Goal: Task Accomplishment & Management: Use online tool/utility

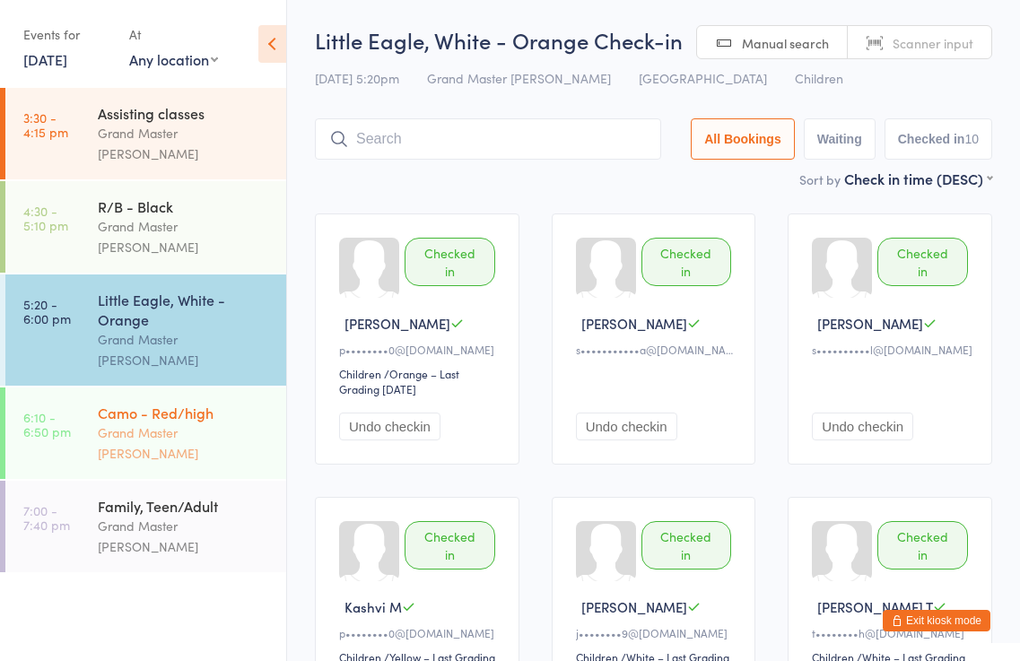
drag, startPoint x: 196, startPoint y: 382, endPoint x: 241, endPoint y: 380, distance: 45.8
click at [196, 422] on div "Grand Master [PERSON_NAME]" at bounding box center [184, 442] width 173 height 41
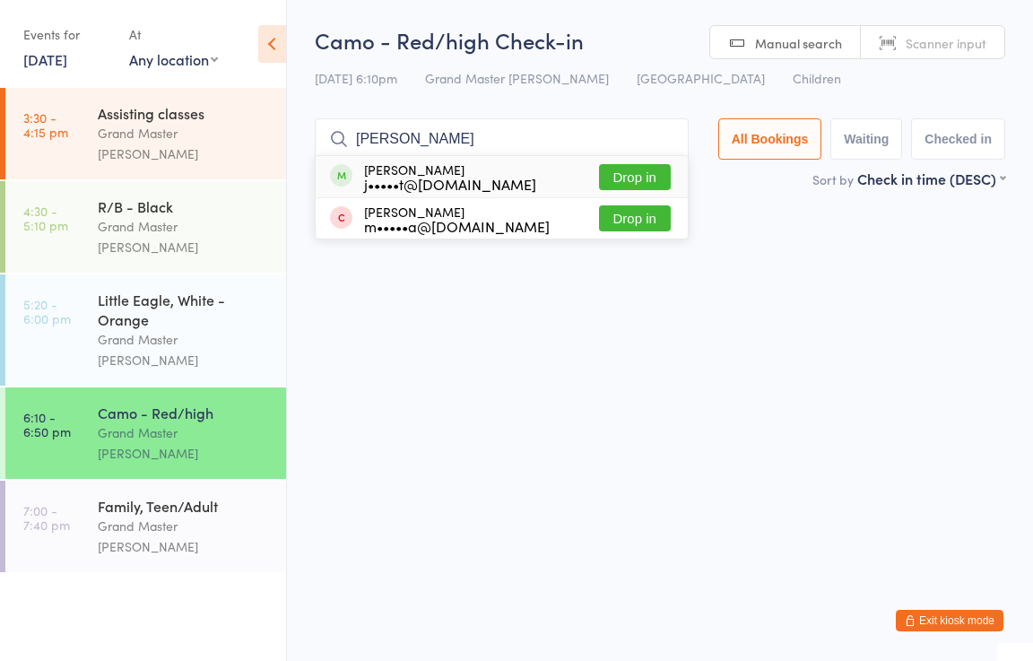
type input "[PERSON_NAME]"
click at [644, 179] on button "Drop in" at bounding box center [635, 177] width 72 height 26
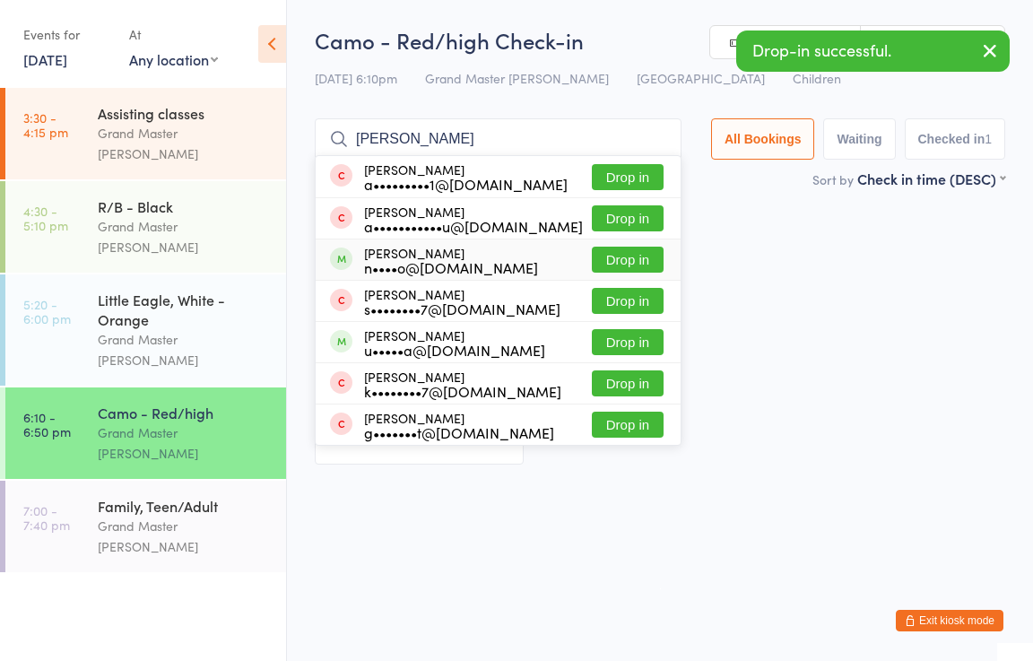
type input "[PERSON_NAME]"
click at [632, 261] on button "Drop in" at bounding box center [628, 260] width 72 height 26
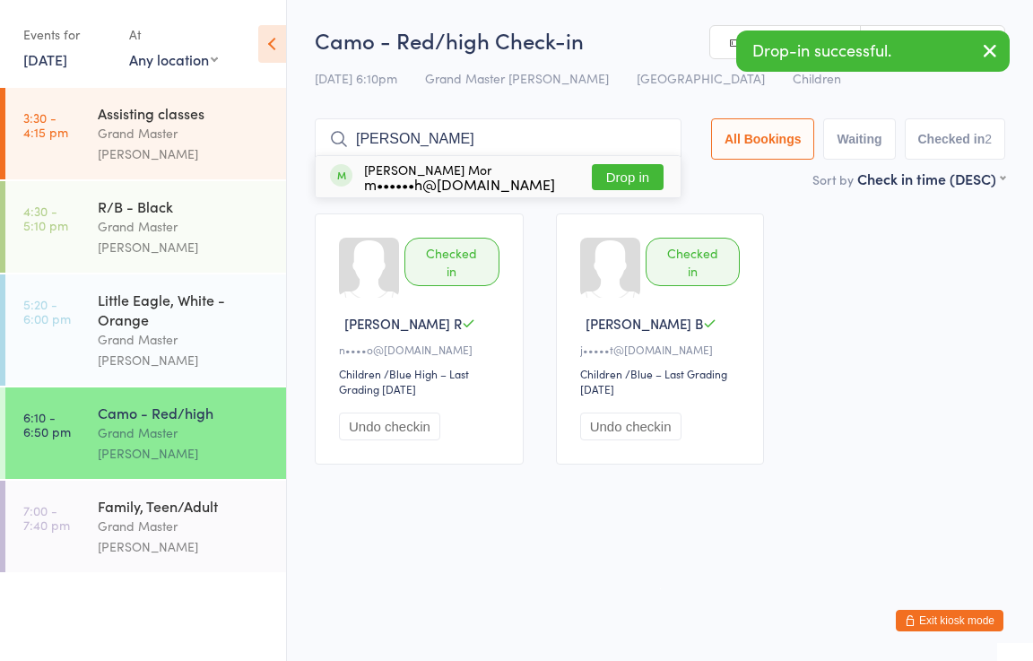
type input "[PERSON_NAME]"
click at [623, 172] on button "Drop in" at bounding box center [628, 177] width 72 height 26
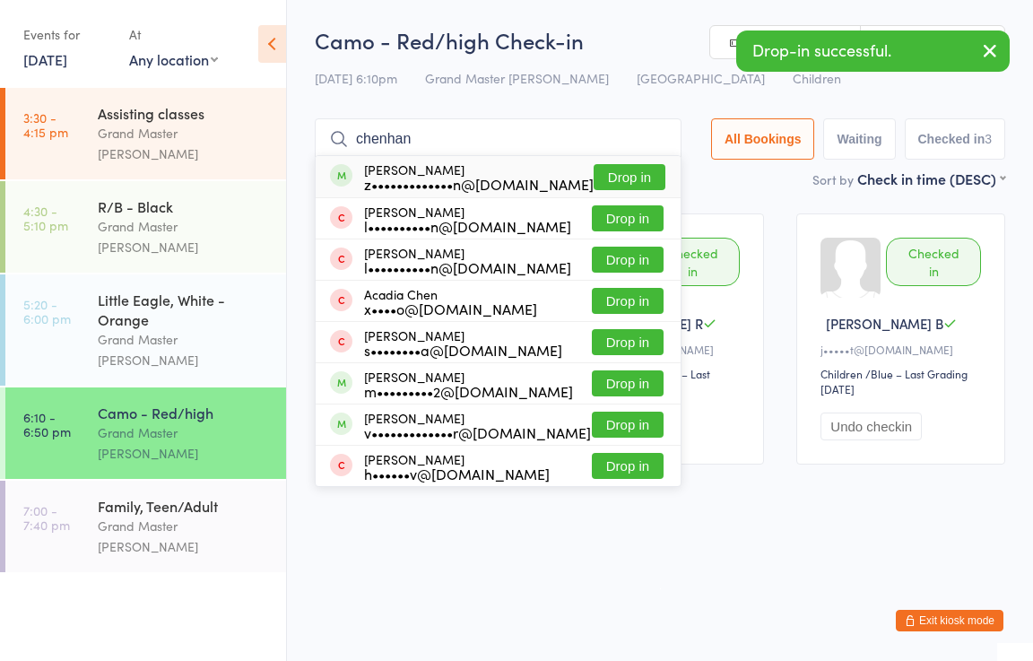
type input "chenhan"
click at [621, 175] on button "Drop in" at bounding box center [630, 177] width 72 height 26
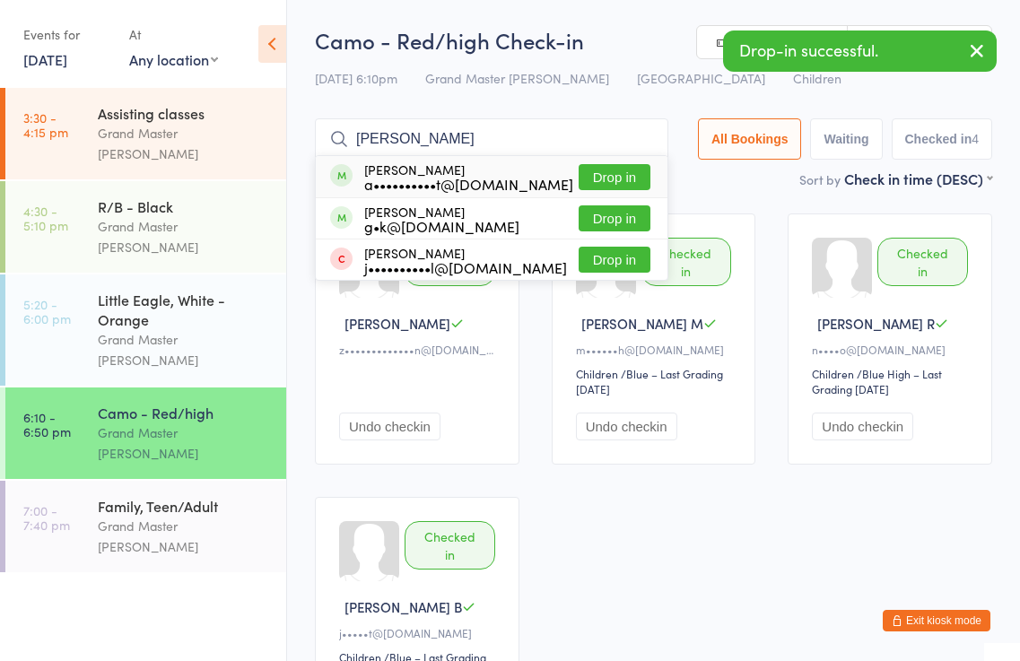
type input "[PERSON_NAME]"
click at [597, 184] on button "Drop in" at bounding box center [614, 177] width 72 height 26
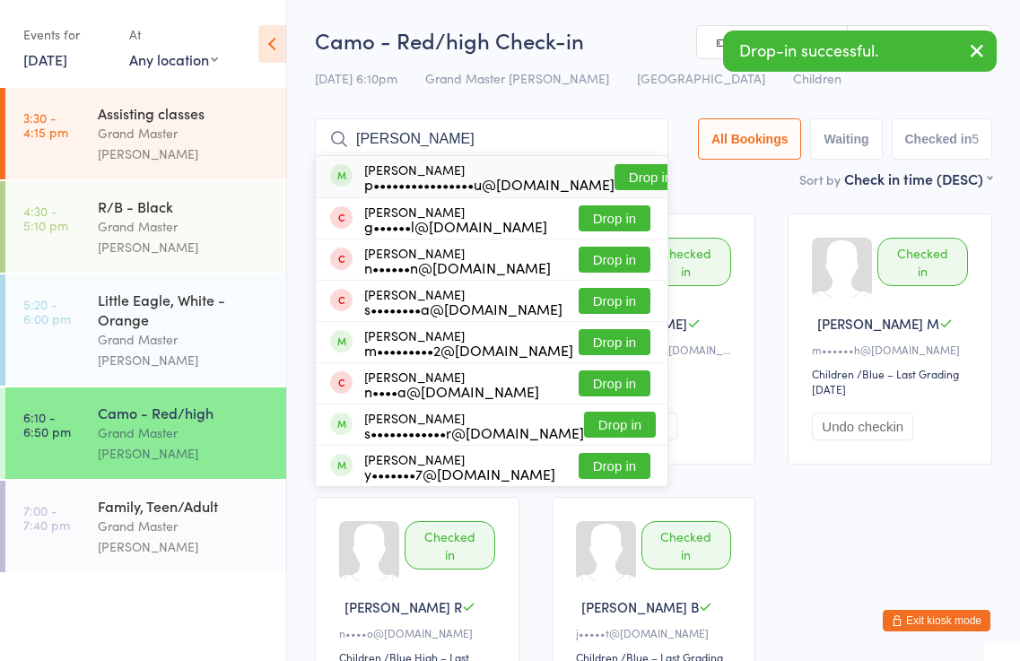
type input "[PERSON_NAME]"
click at [614, 176] on button "Drop in" at bounding box center [650, 177] width 72 height 26
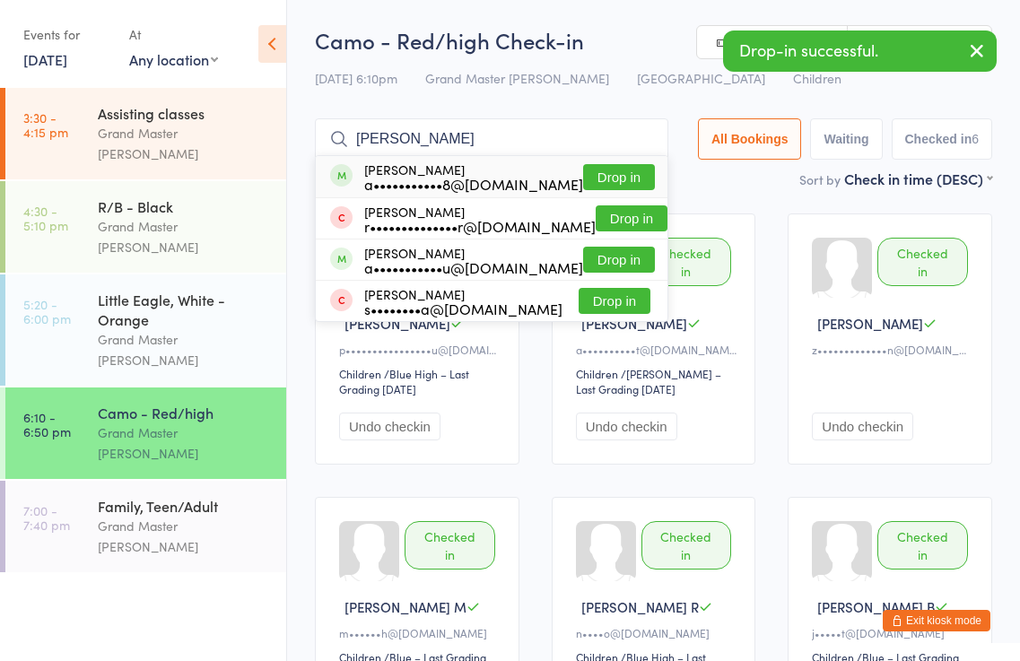
type input "[PERSON_NAME]"
click at [604, 174] on button "Drop in" at bounding box center [619, 177] width 72 height 26
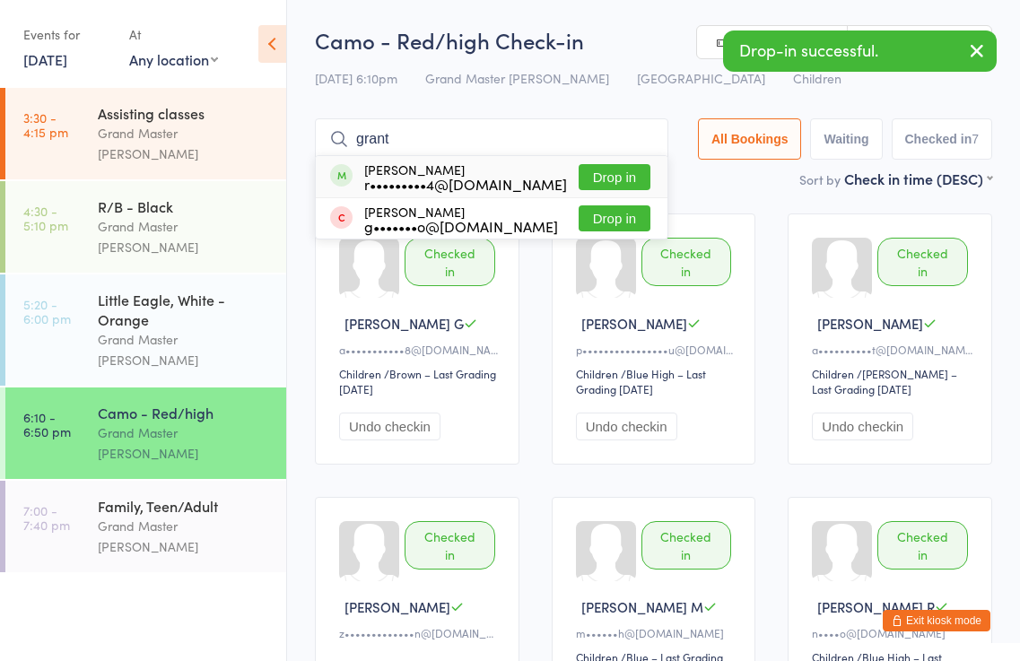
type input "grant"
click at [608, 175] on button "Drop in" at bounding box center [614, 177] width 72 height 26
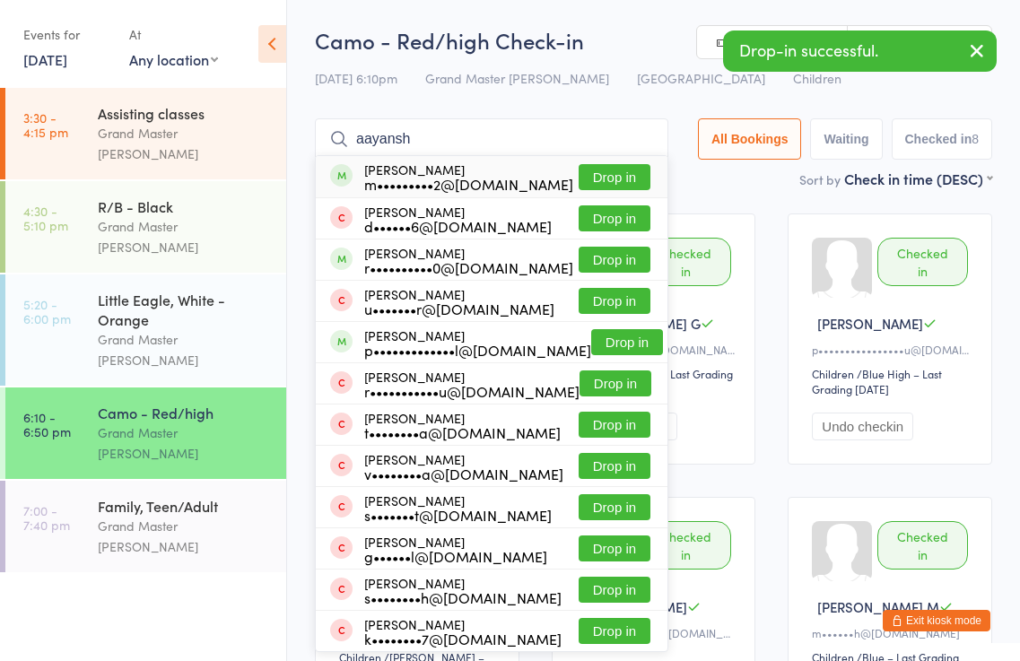
type input "aayansh"
click at [622, 174] on button "Drop in" at bounding box center [614, 177] width 72 height 26
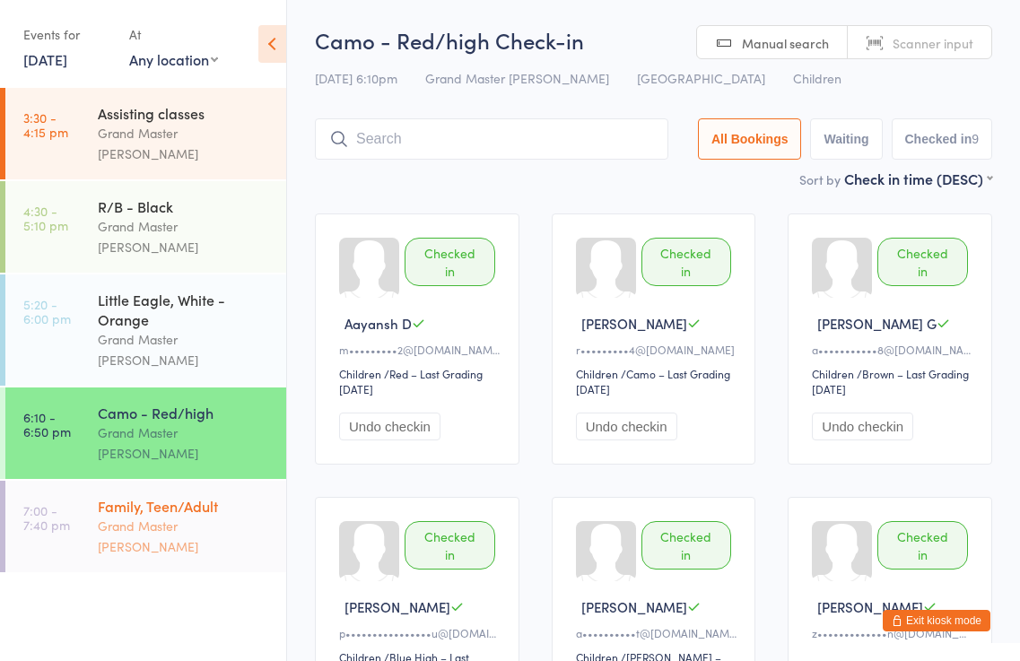
drag, startPoint x: 149, startPoint y: 431, endPoint x: 168, endPoint y: 422, distance: 21.3
click at [152, 496] on div "Family, Teen/Adult" at bounding box center [184, 506] width 173 height 20
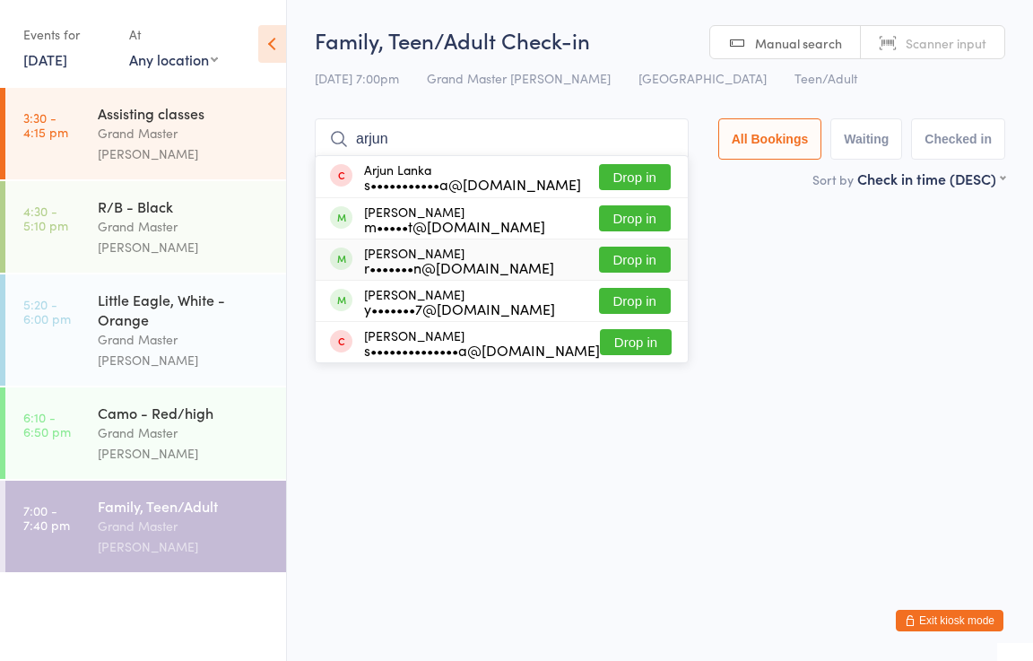
type input "arjun"
click at [620, 262] on button "Drop in" at bounding box center [635, 260] width 72 height 26
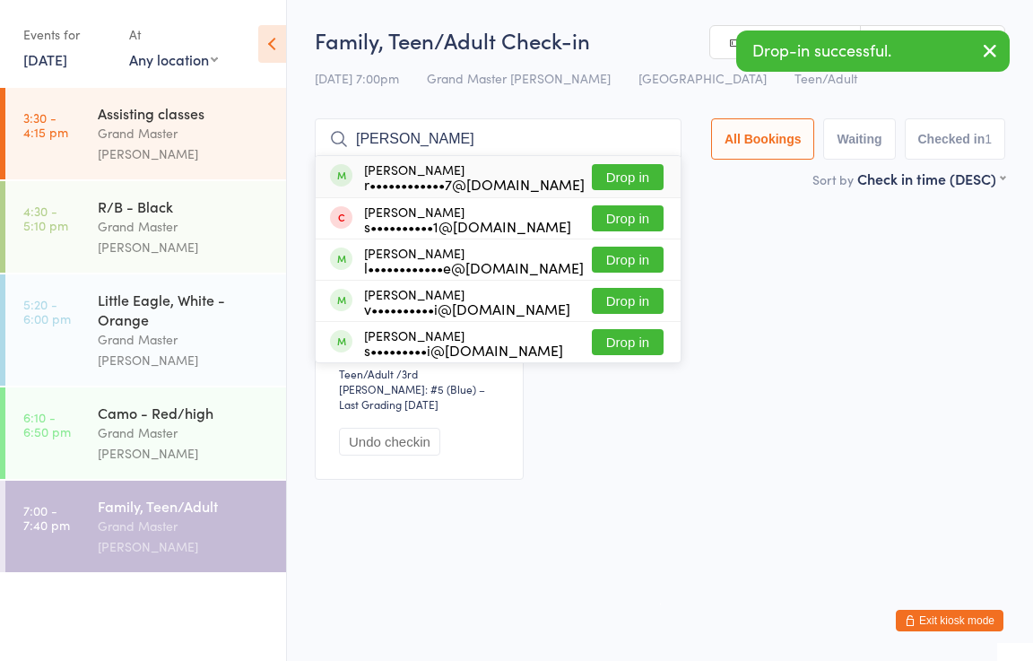
type input "[PERSON_NAME]"
click at [636, 173] on button "Drop in" at bounding box center [628, 177] width 72 height 26
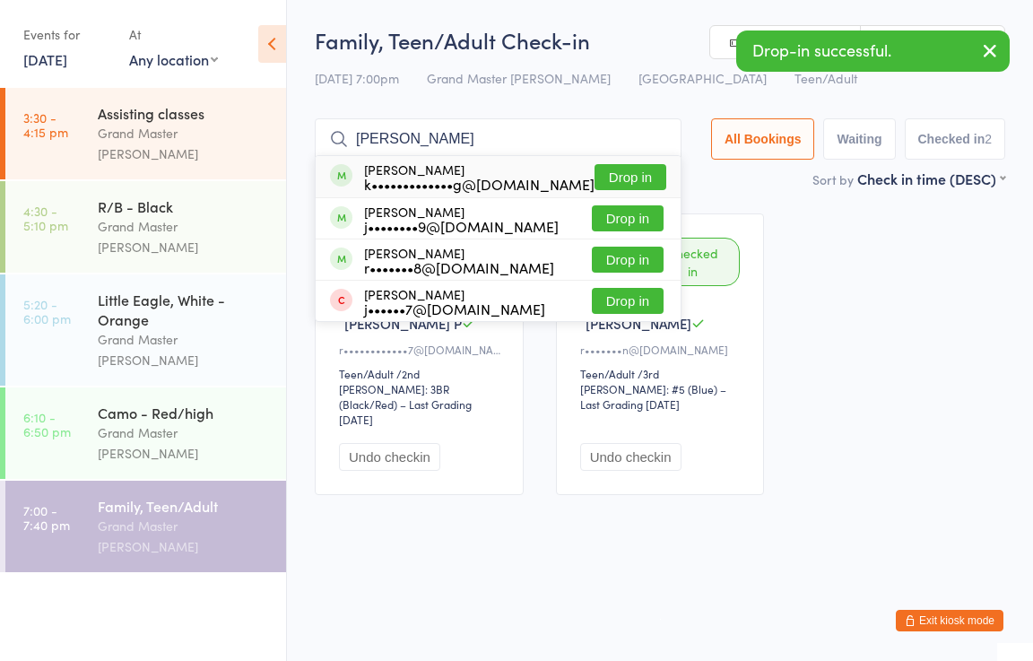
type input "[PERSON_NAME]"
click at [638, 173] on button "Drop in" at bounding box center [631, 177] width 72 height 26
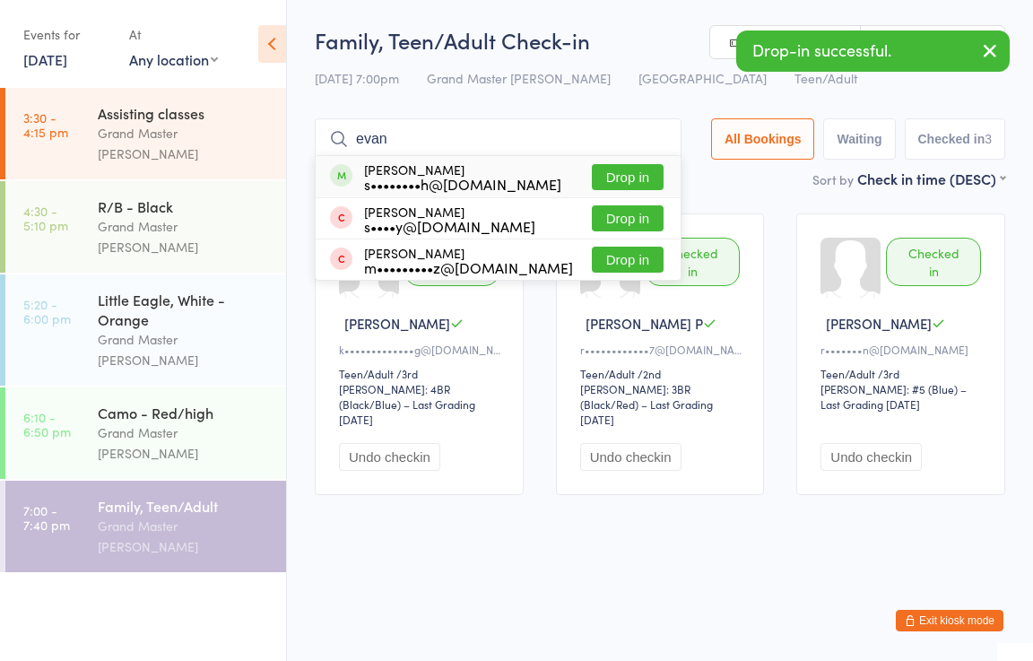
type input "evan"
click at [638, 172] on button "Drop in" at bounding box center [628, 177] width 72 height 26
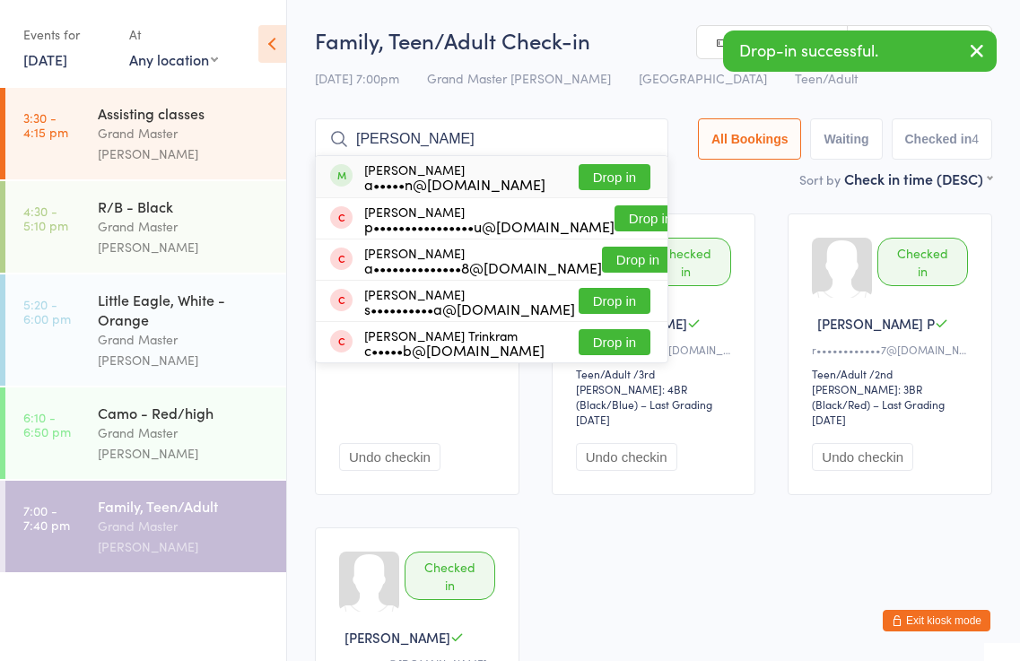
type input "[PERSON_NAME]"
click at [636, 171] on button "Drop in" at bounding box center [614, 177] width 72 height 26
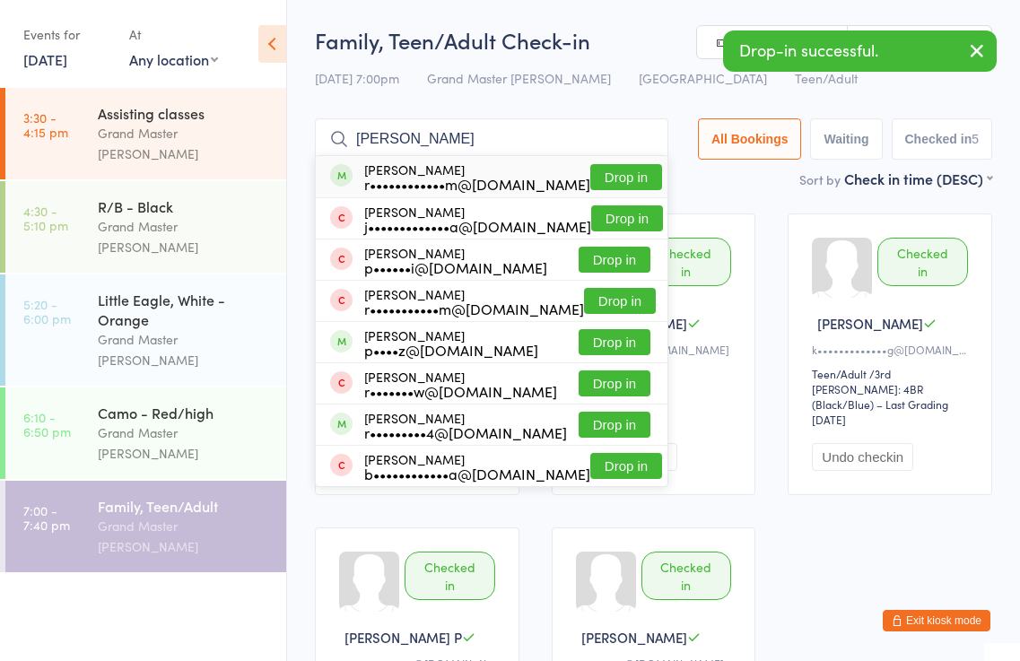
type input "[PERSON_NAME]"
click at [637, 172] on button "Drop in" at bounding box center [626, 177] width 72 height 26
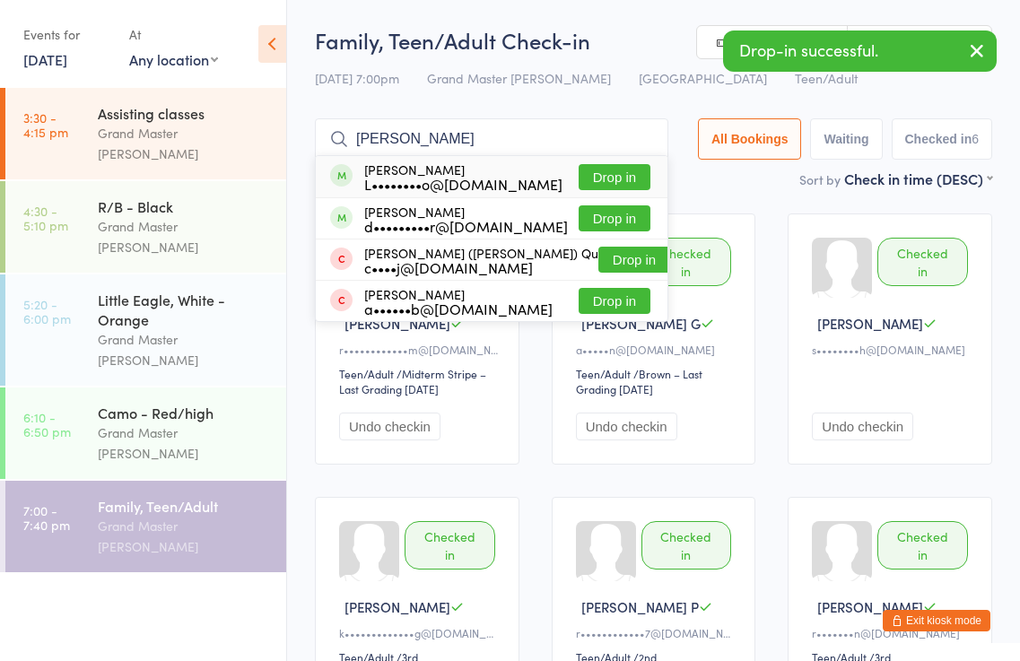
type input "[PERSON_NAME]"
click at [624, 172] on button "Drop in" at bounding box center [614, 177] width 72 height 26
